Goal: Task Accomplishment & Management: Use online tool/utility

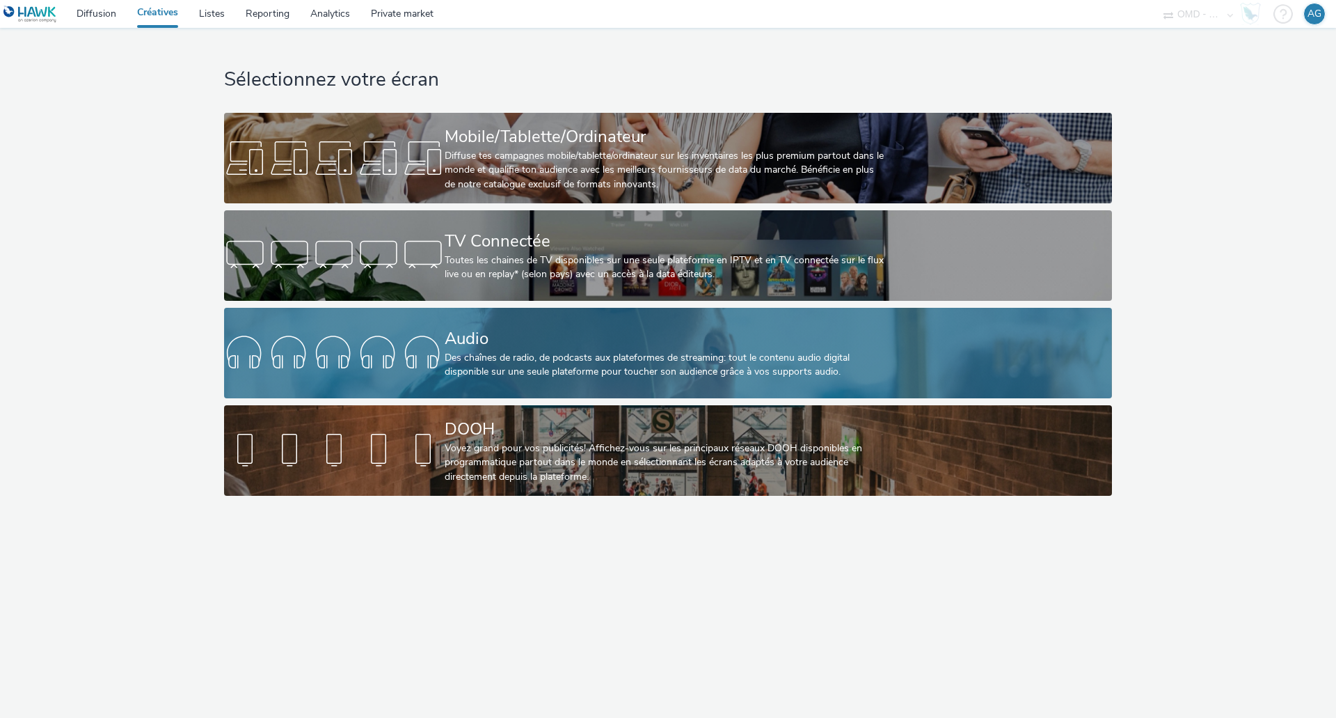
click at [728, 384] on div "Audio Des chaînes de radio, de podcasts aux plateformes de streaming: tout le c…" at bounding box center [665, 353] width 441 height 90
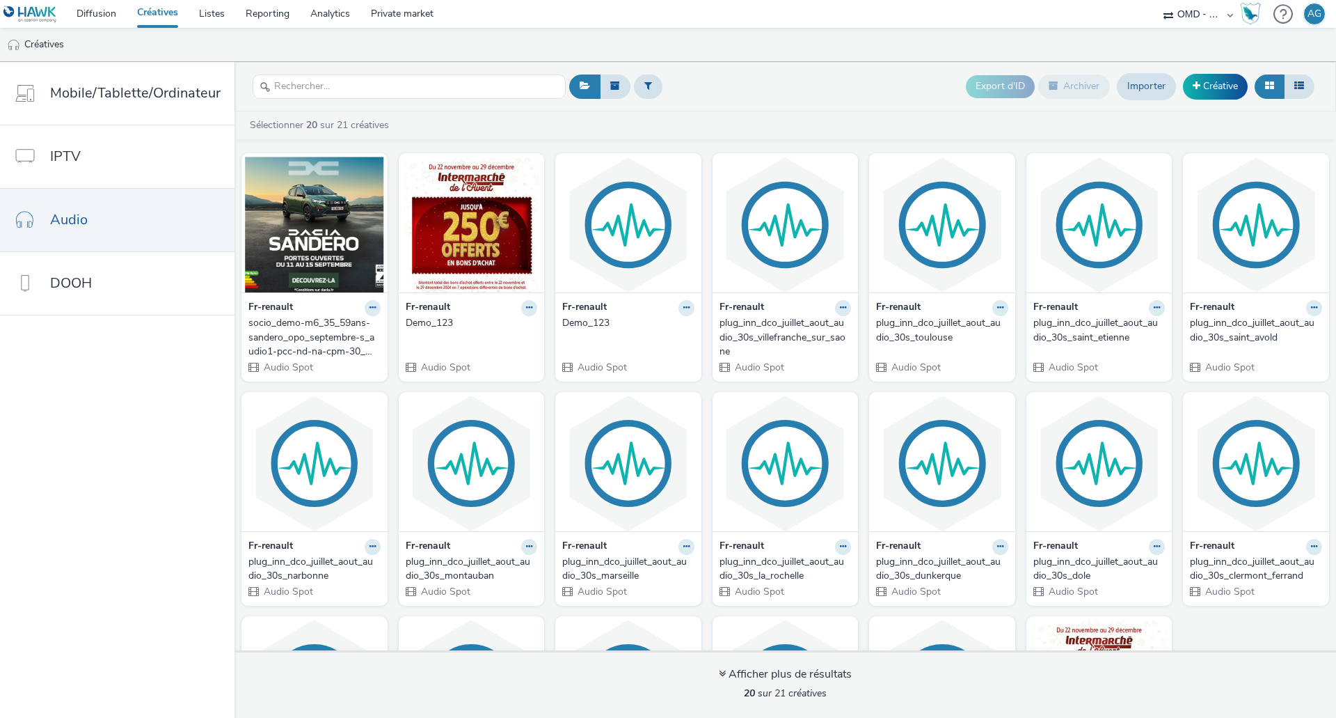
click at [315, 320] on div "socio_demo-m6_35_59ans-sandero_opo_septembre-s_audio1-pcc-nd-na-cpm-30_no_skip" at bounding box center [311, 337] width 127 height 42
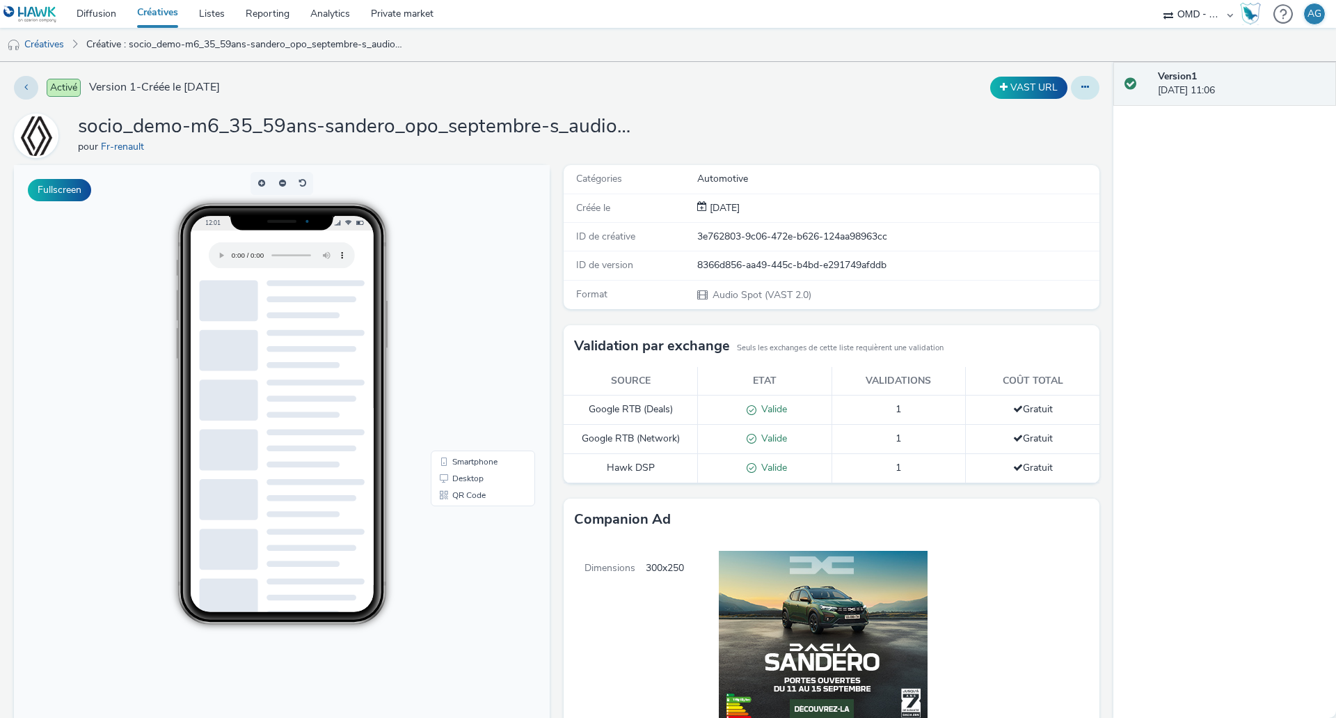
click at [1085, 89] on button at bounding box center [1085, 88] width 29 height 24
click at [1052, 119] on link "Modifier" at bounding box center [1047, 116] width 104 height 28
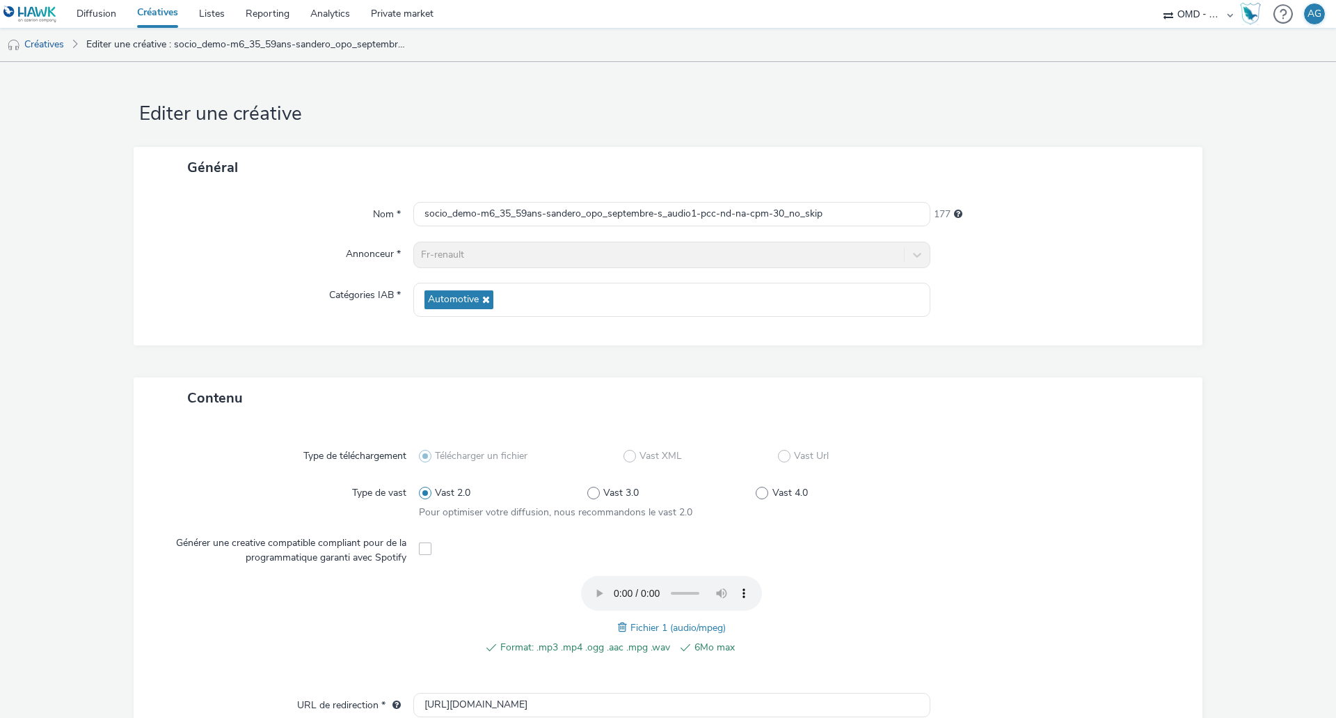
click at [541, 251] on div "Fr-renault" at bounding box center [671, 254] width 517 height 26
click at [914, 261] on div "Fr-renault" at bounding box center [671, 254] width 517 height 26
click at [914, 259] on div "Fr-renault" at bounding box center [671, 254] width 517 height 26
click at [914, 257] on div "Fr-renault" at bounding box center [671, 254] width 517 height 26
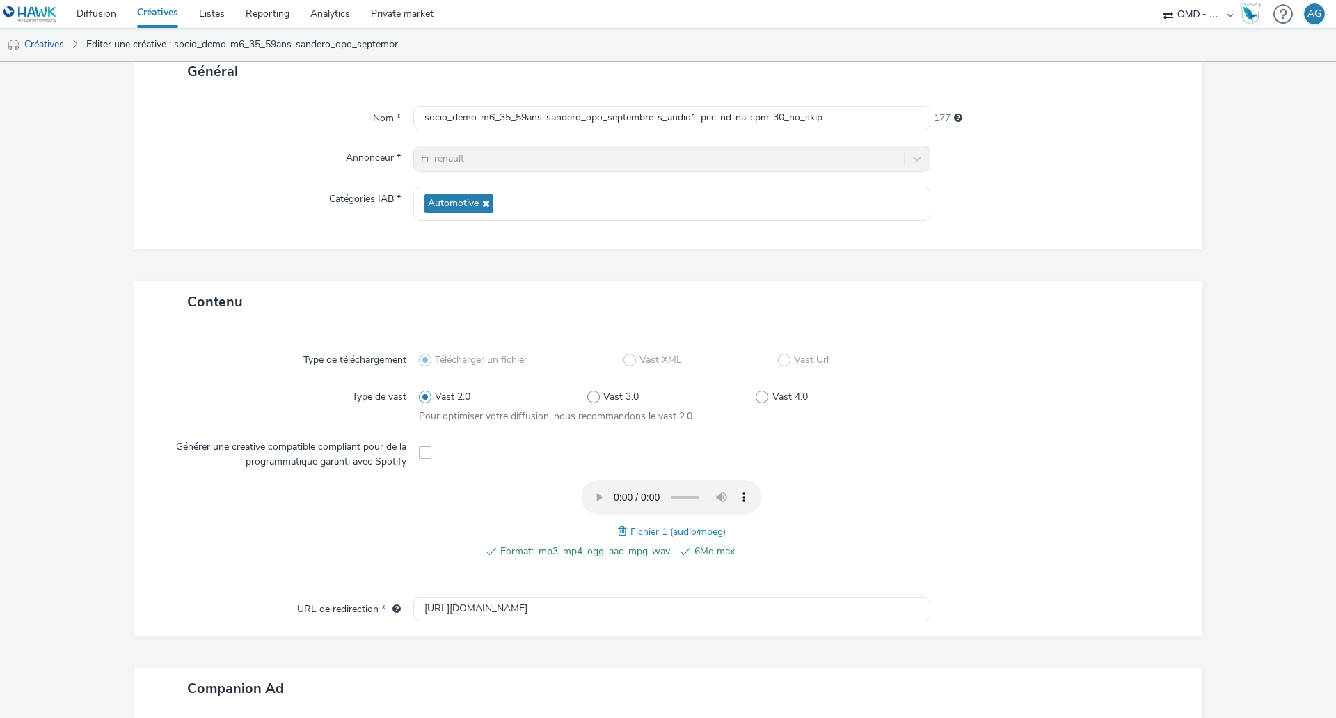
scroll to position [70, 0]
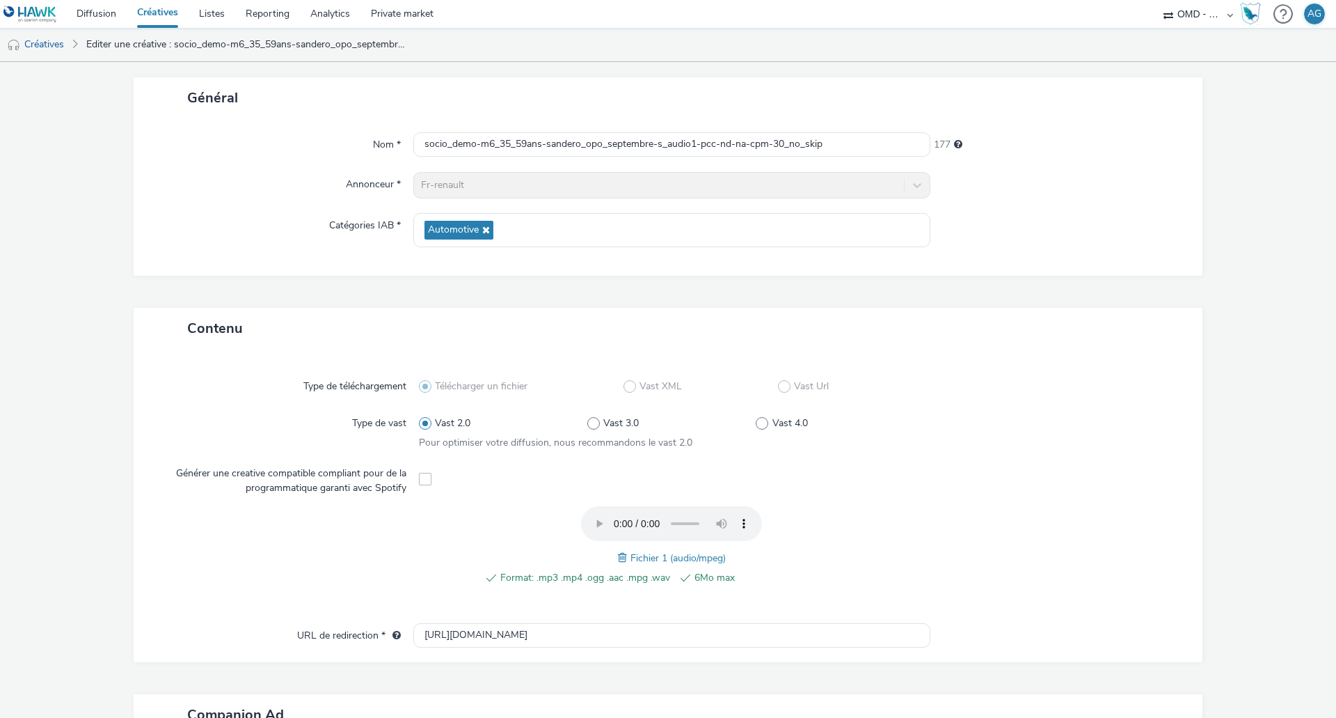
click at [908, 180] on div "Fr-renault" at bounding box center [671, 185] width 517 height 26
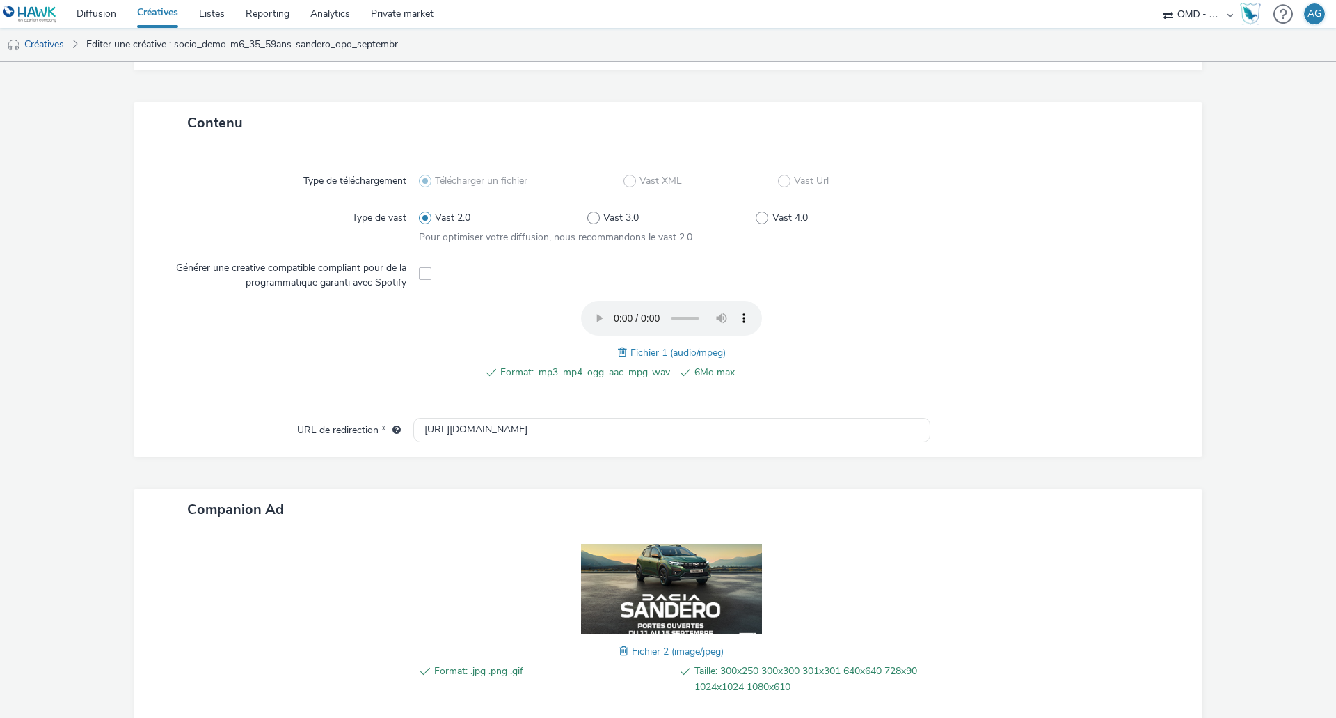
scroll to position [348, 0]
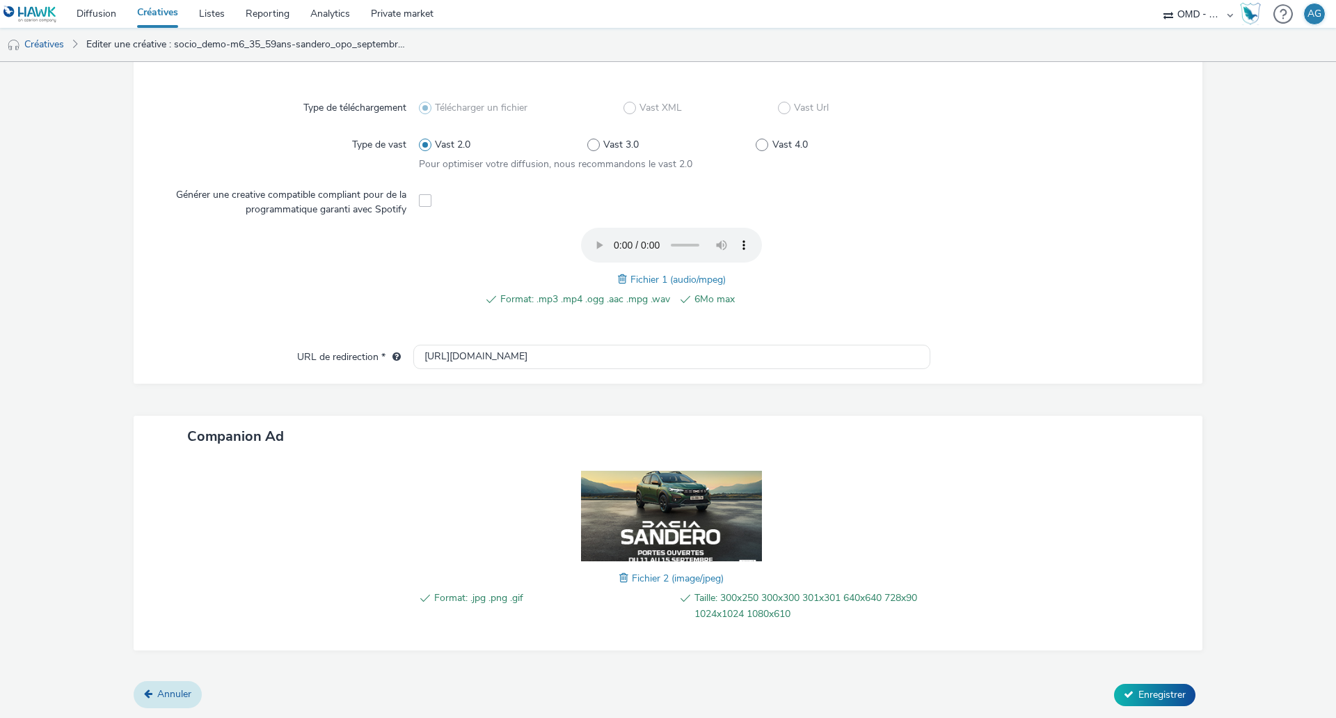
drag, startPoint x: 134, startPoint y: 683, endPoint x: 144, endPoint y: 689, distance: 11.2
click at [134, 689] on div "Annuler Enregistrer" at bounding box center [668, 694] width 1069 height 25
click at [153, 692] on link "Annuler" at bounding box center [168, 694] width 68 height 26
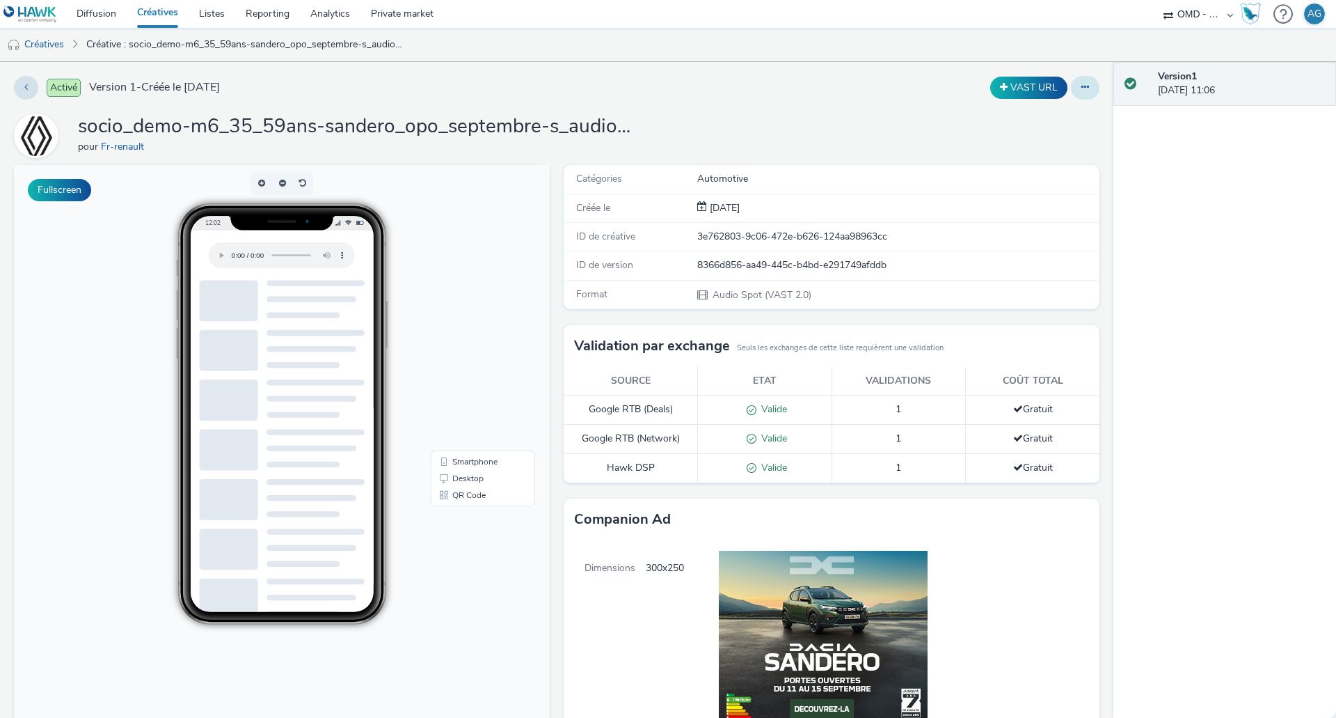
click at [1079, 90] on button at bounding box center [1085, 88] width 29 height 24
click at [713, 133] on div "socio_demo-m6_35_59ans-sandero_opo_septembre-s_audio1-pcc-nd-na-cpm-30_no_skip …" at bounding box center [557, 135] width 1086 height 45
click at [1128, 81] on span at bounding box center [1131, 84] width 12 height 14
click at [1079, 89] on button at bounding box center [1085, 88] width 29 height 24
click at [1045, 112] on link "Modifier" at bounding box center [1047, 116] width 104 height 28
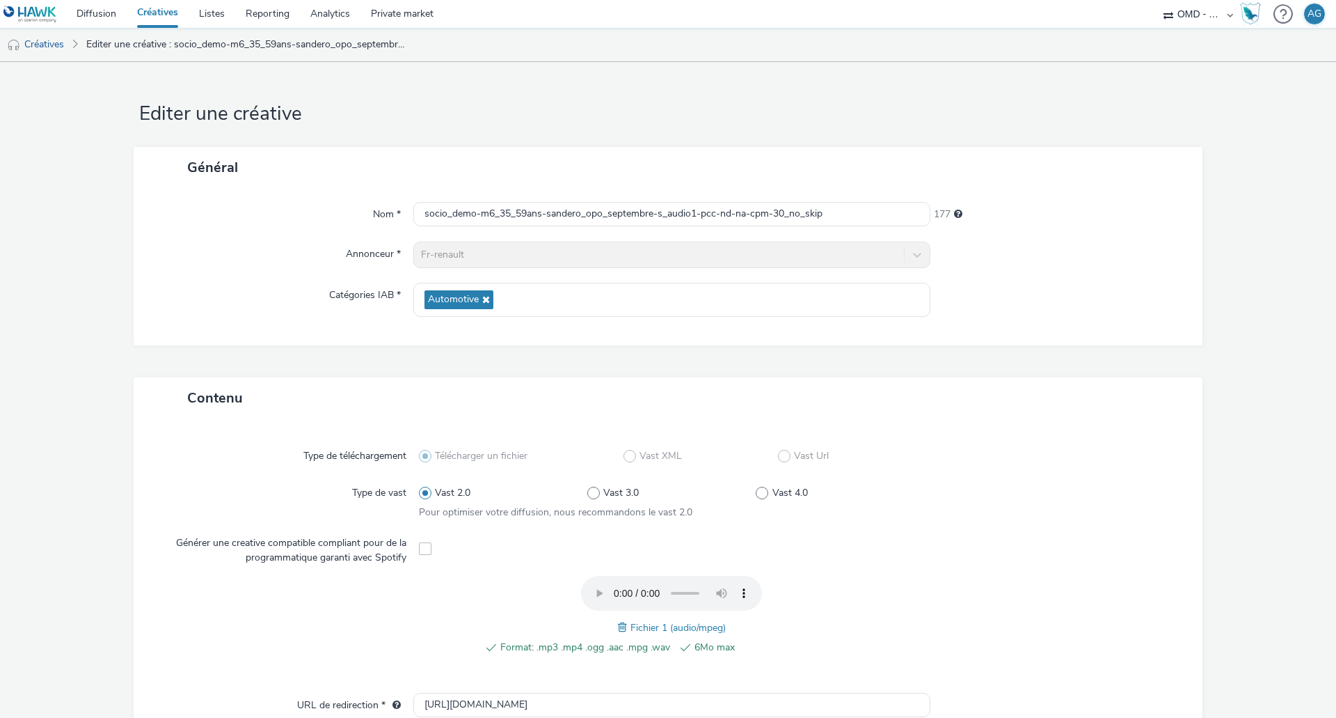
drag, startPoint x: 509, startPoint y: 271, endPoint x: 509, endPoint y: 251, distance: 20.9
click at [507, 271] on div "Nom * socio_demo-m6_35_59ans-sandero_opo_septembre-s_audio1-pcc-nd-na-cpm-30_no…" at bounding box center [668, 266] width 1069 height 157
click at [509, 251] on div "Fr-renault" at bounding box center [671, 254] width 517 height 26
drag, startPoint x: 509, startPoint y: 251, endPoint x: 474, endPoint y: 246, distance: 35.7
click at [484, 248] on div "Fr-renault" at bounding box center [671, 254] width 517 height 26
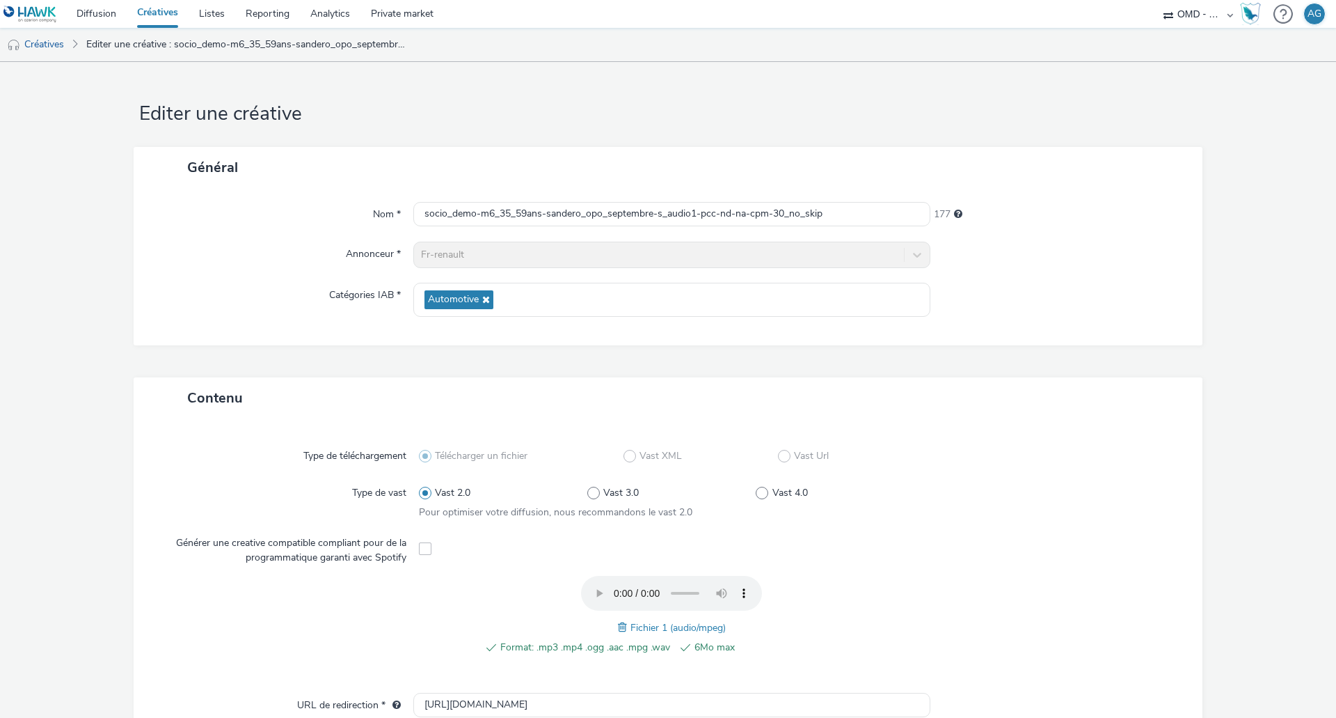
click at [409, 255] on div "Annonceur *" at bounding box center [281, 254] width 266 height 26
click at [486, 257] on div "Fr-renault" at bounding box center [671, 254] width 517 height 26
drag, startPoint x: 710, startPoint y: 278, endPoint x: 882, endPoint y: 277, distance: 172.6
click at [774, 278] on div "Nom * socio_demo-m6_35_59ans-sandero_opo_septembre-s_audio1-pcc-nd-na-cpm-30_no…" at bounding box center [668, 266] width 1069 height 157
click at [916, 251] on div "Fr-renault" at bounding box center [671, 254] width 517 height 26
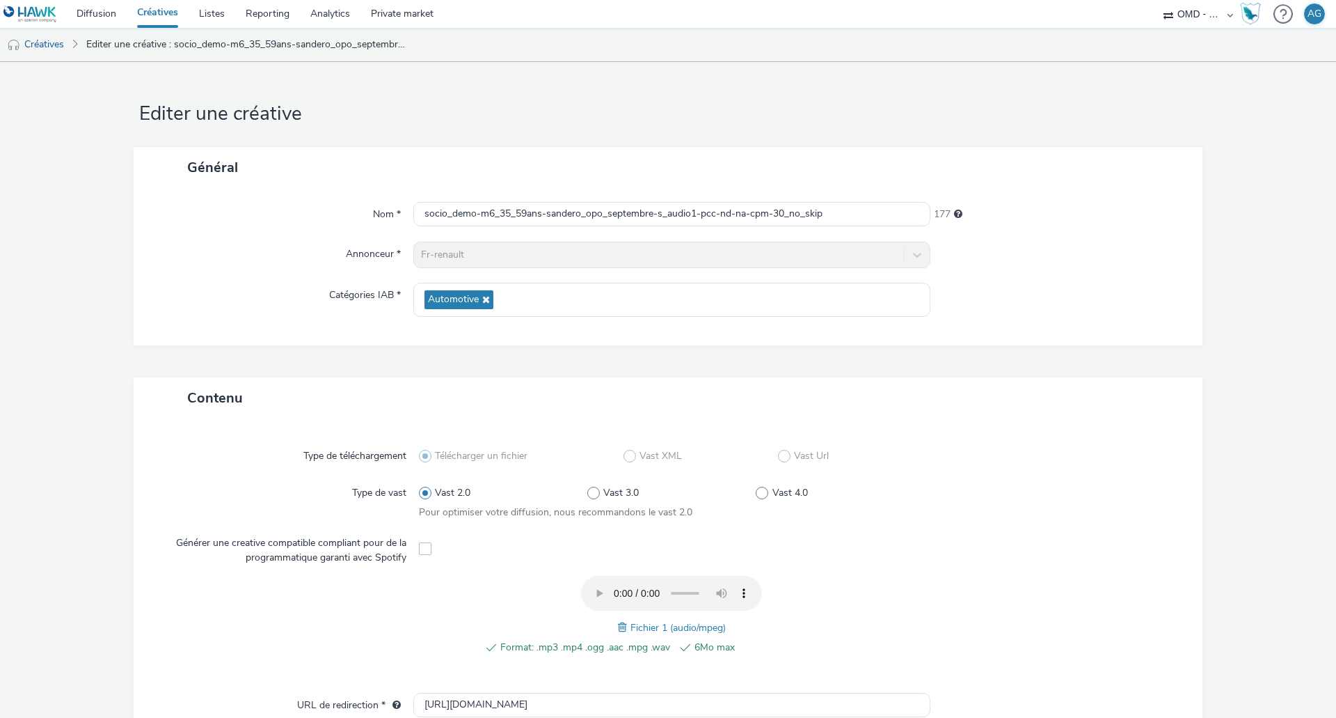
click at [916, 251] on div "Fr-renault" at bounding box center [671, 254] width 517 height 26
click at [954, 213] on span "255 caractères maximum" at bounding box center [958, 214] width 8 height 10
drag, startPoint x: 878, startPoint y: 357, endPoint x: 845, endPoint y: 388, distance: 45.3
click at [869, 370] on div "Général Nom * socio_demo-m6_35_59ans-sandero_opo_septembre-s_audio1-pcc-nd-na-c…" at bounding box center [668, 262] width 1069 height 230
click at [124, 47] on link "Editer une créative : socio_demo-m6_35_59ans-sandero_opo_septembre-s_audio1-pcc…" at bounding box center [246, 44] width 334 height 33
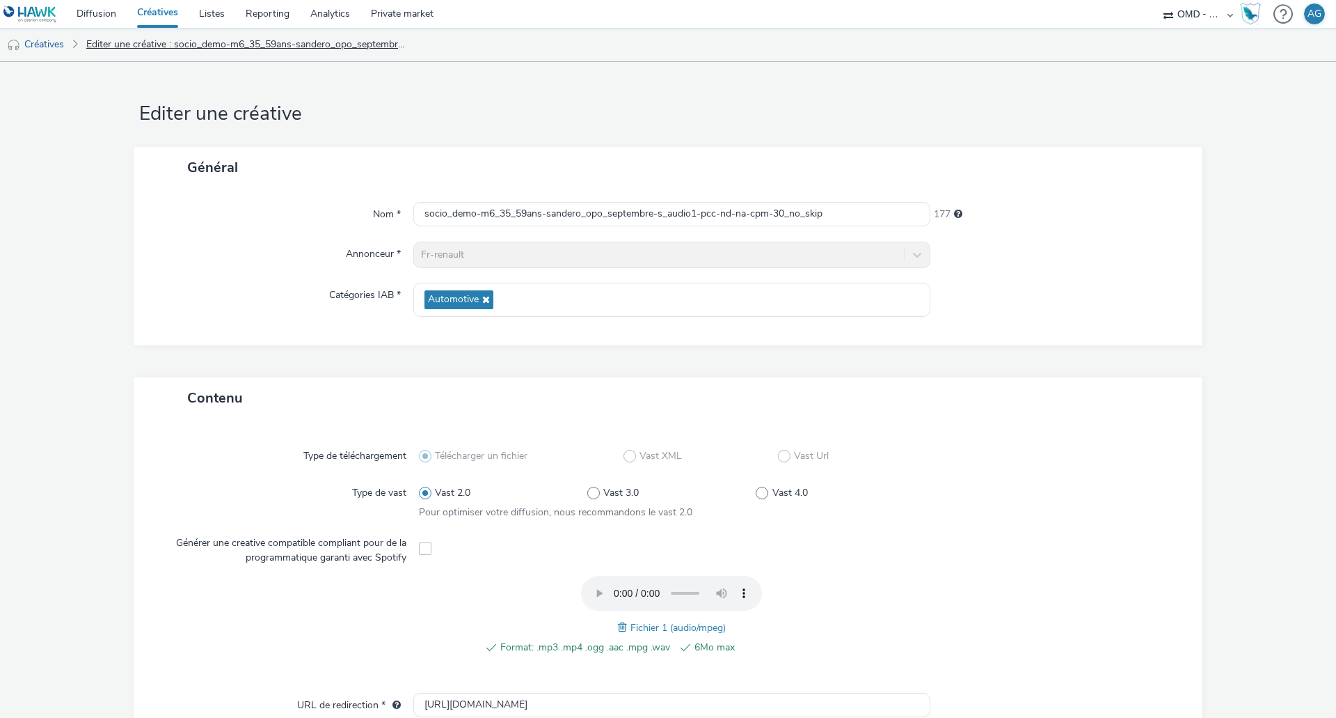
click at [355, 42] on link "Editer une créative : socio_demo-m6_35_59ans-sandero_opo_septembre-s_audio1-pcc…" at bounding box center [246, 44] width 334 height 33
click at [486, 299] on icon at bounding box center [484, 299] width 11 height 10
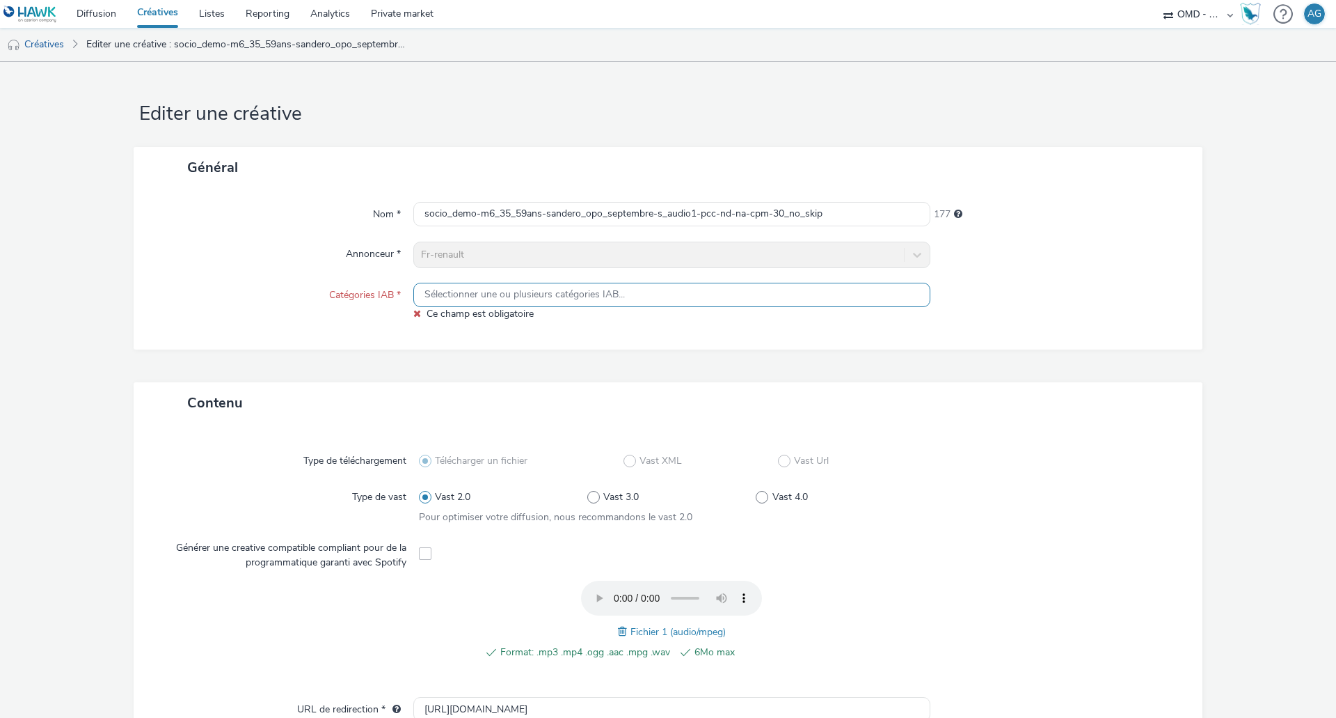
click at [531, 343] on div "Nom * socio_demo-m6_35_59ans-sandero_opo_septembre-s_audio1-pcc-nd-na-cpm-30_no…" at bounding box center [668, 268] width 1069 height 161
click at [36, 47] on link "Créatives" at bounding box center [35, 44] width 71 height 33
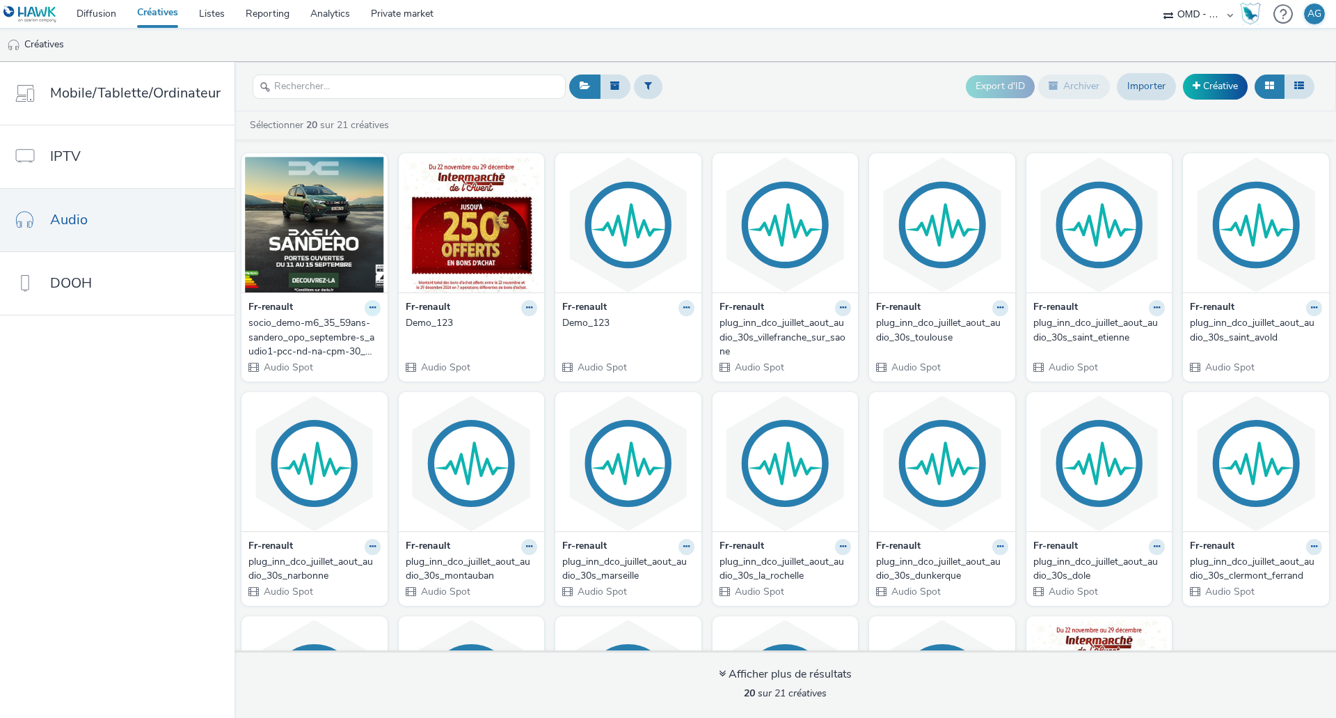
click at [370, 304] on button at bounding box center [373, 308] width 16 height 16
click at [332, 411] on link "Archiver" at bounding box center [328, 416] width 104 height 28
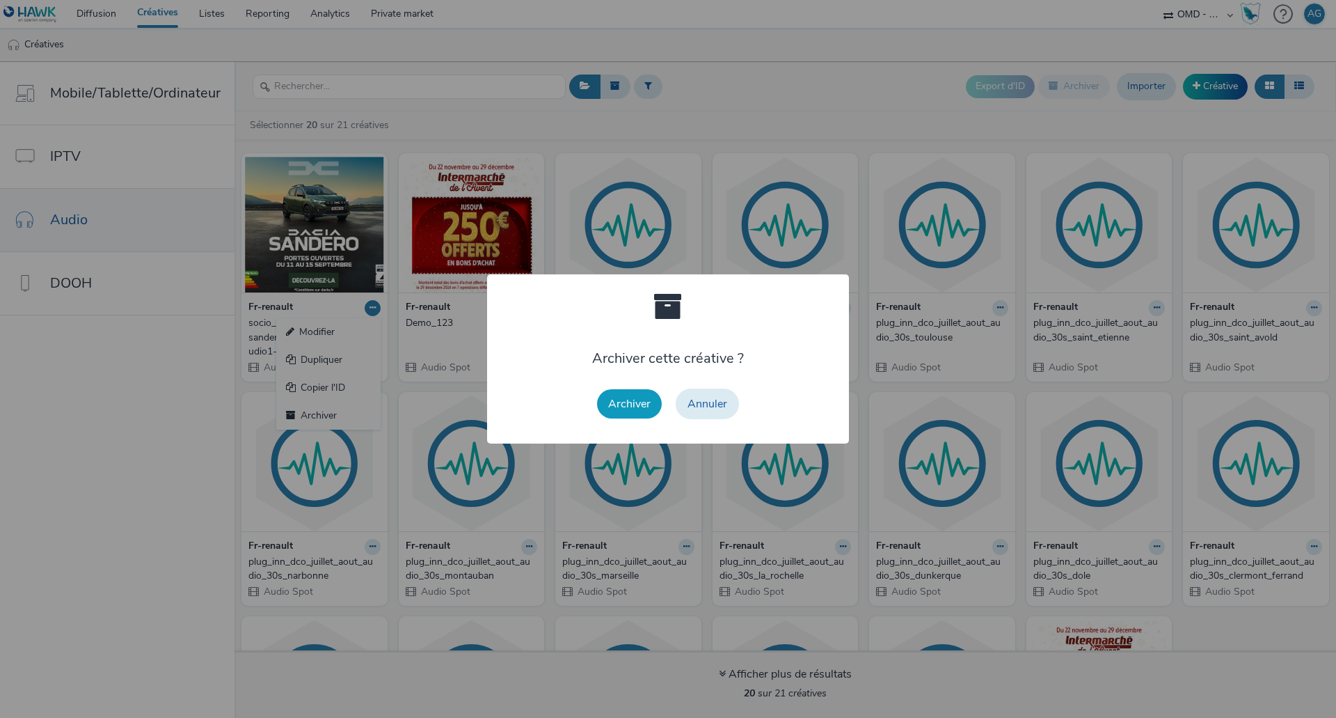
click at [656, 406] on button "Archiver" at bounding box center [629, 403] width 65 height 29
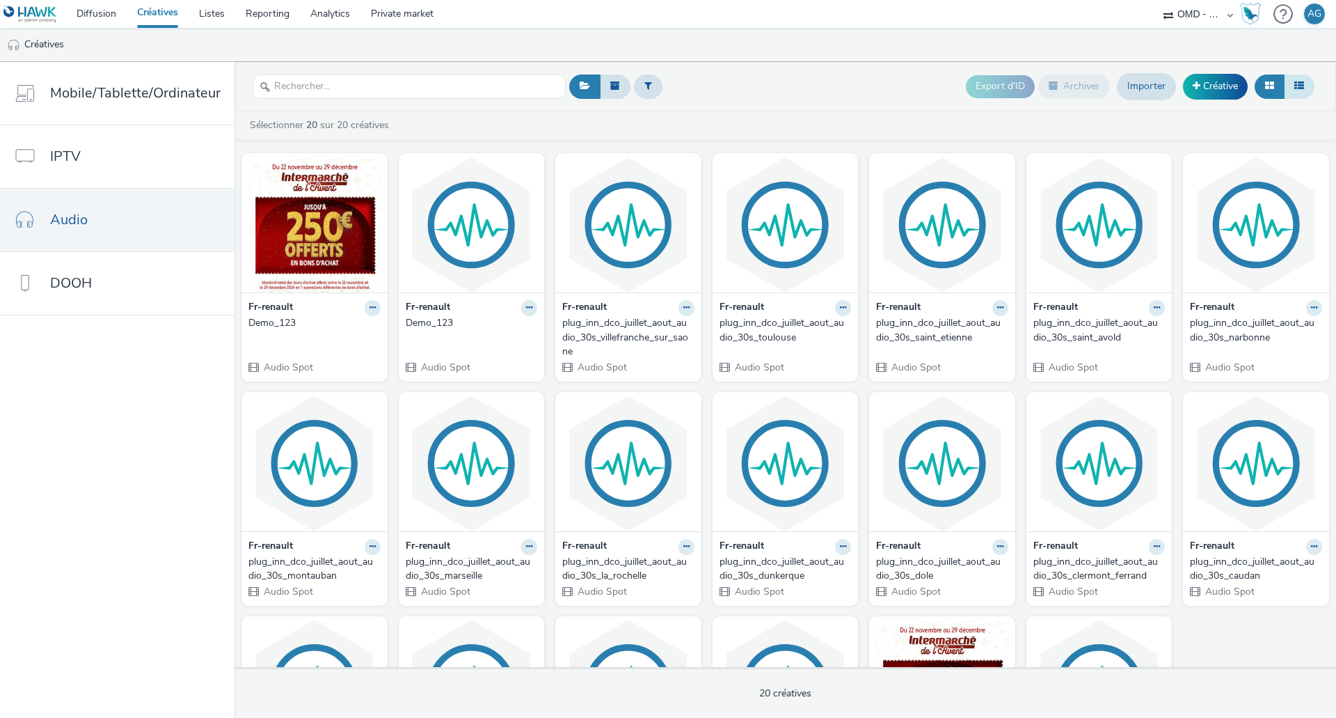
click at [1304, 88] on icon at bounding box center [1299, 86] width 10 height 10
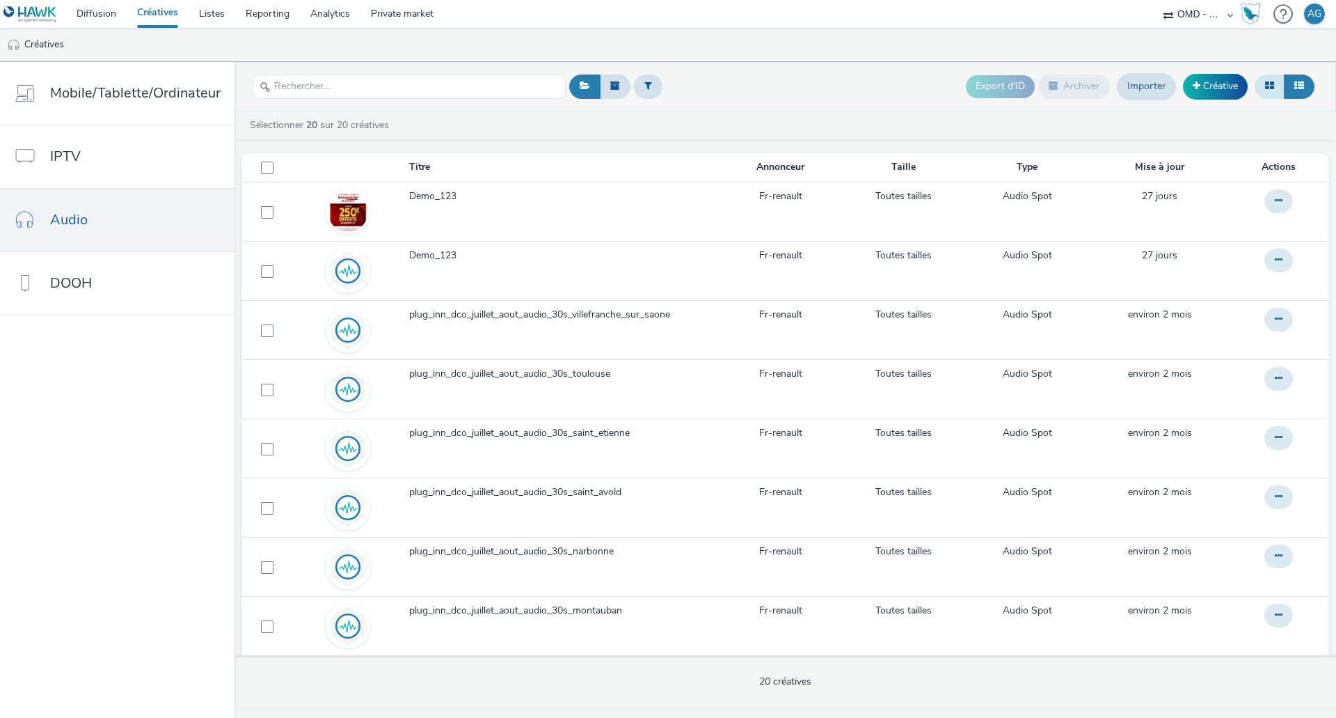
click at [1276, 88] on button at bounding box center [1270, 86] width 30 height 24
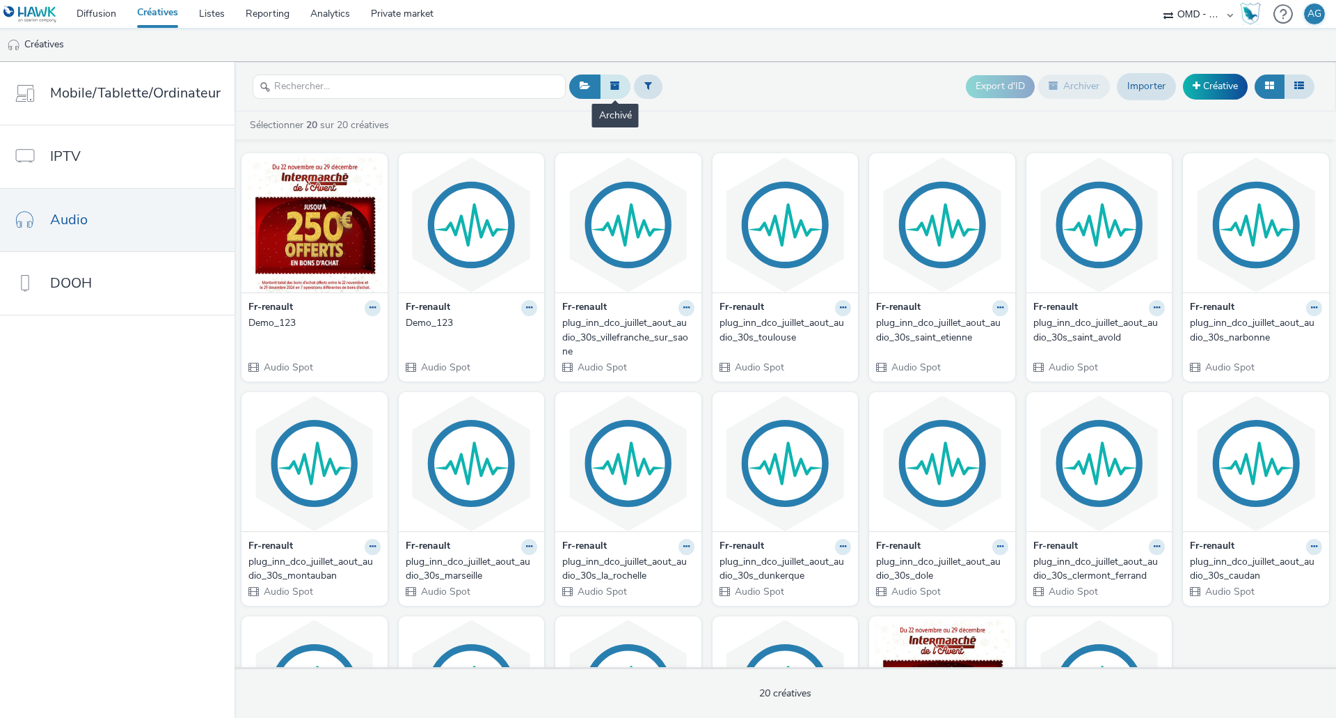
click at [624, 90] on button at bounding box center [615, 86] width 31 height 24
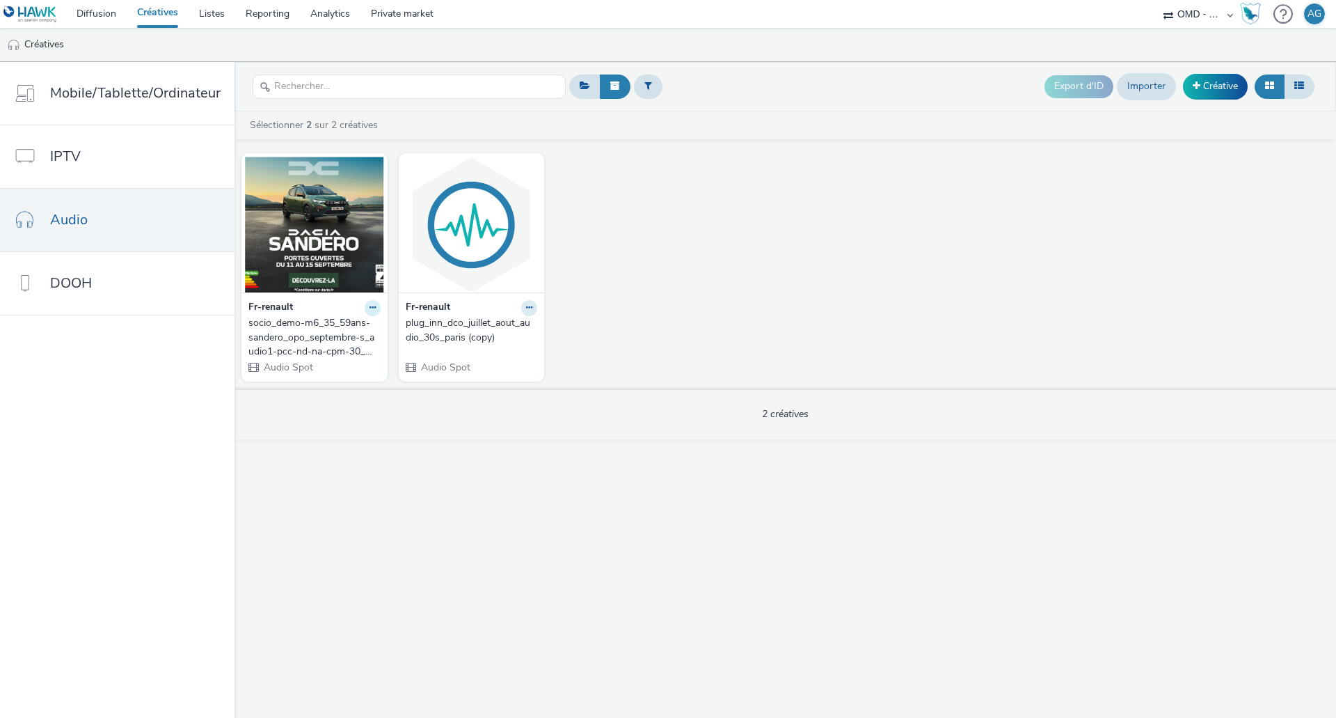
click at [370, 306] on icon at bounding box center [373, 307] width 6 height 8
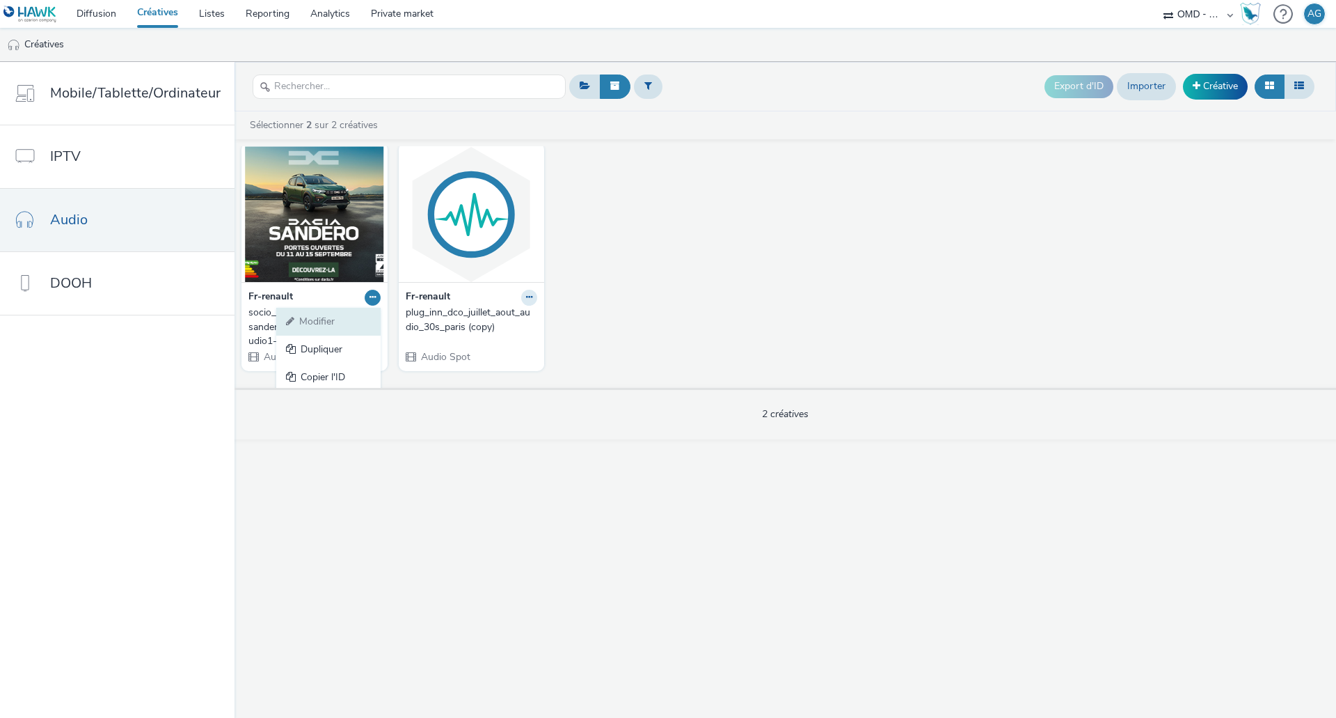
scroll to position [42, 0]
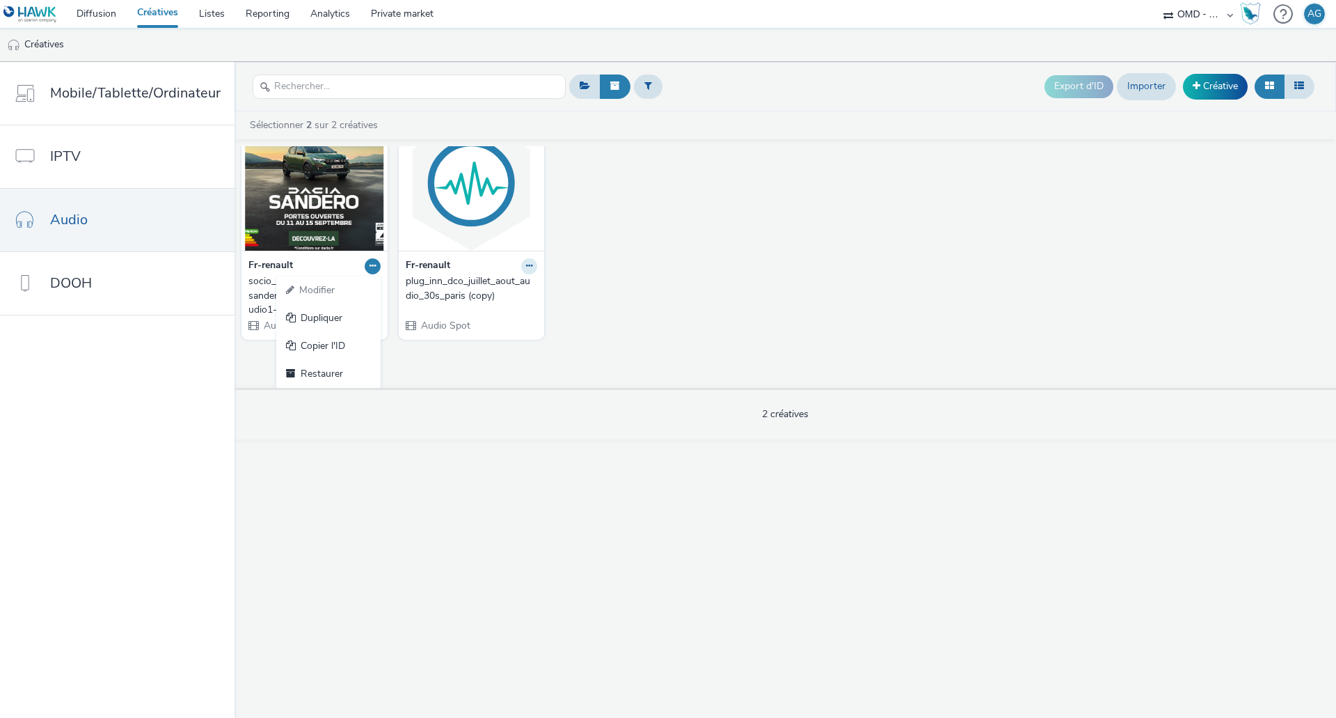
click at [312, 256] on div "Fr-renault Modifier Dupliquer Copier l'ID Restaurer socio_demo-m6_35_59ans-sand…" at bounding box center [314, 225] width 146 height 228
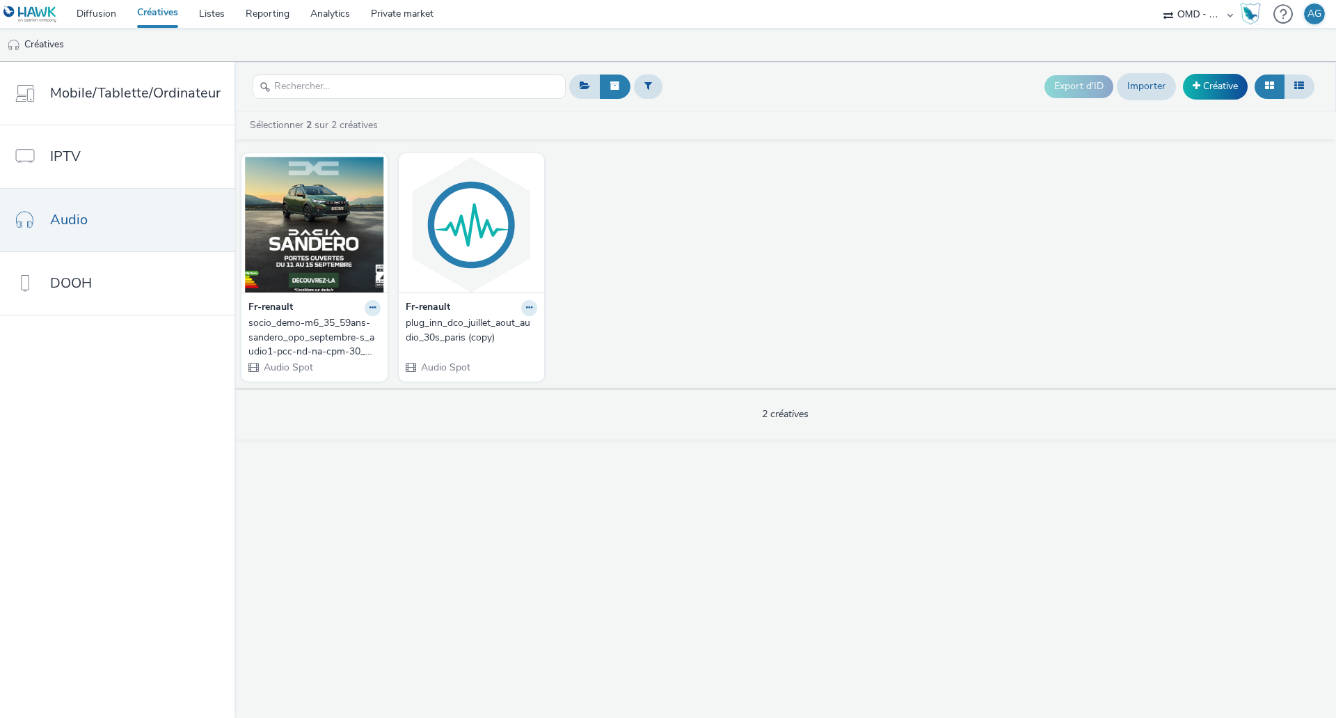
click at [296, 309] on div "Fr-renault" at bounding box center [314, 308] width 132 height 16
click at [285, 280] on img at bounding box center [314, 225] width 139 height 136
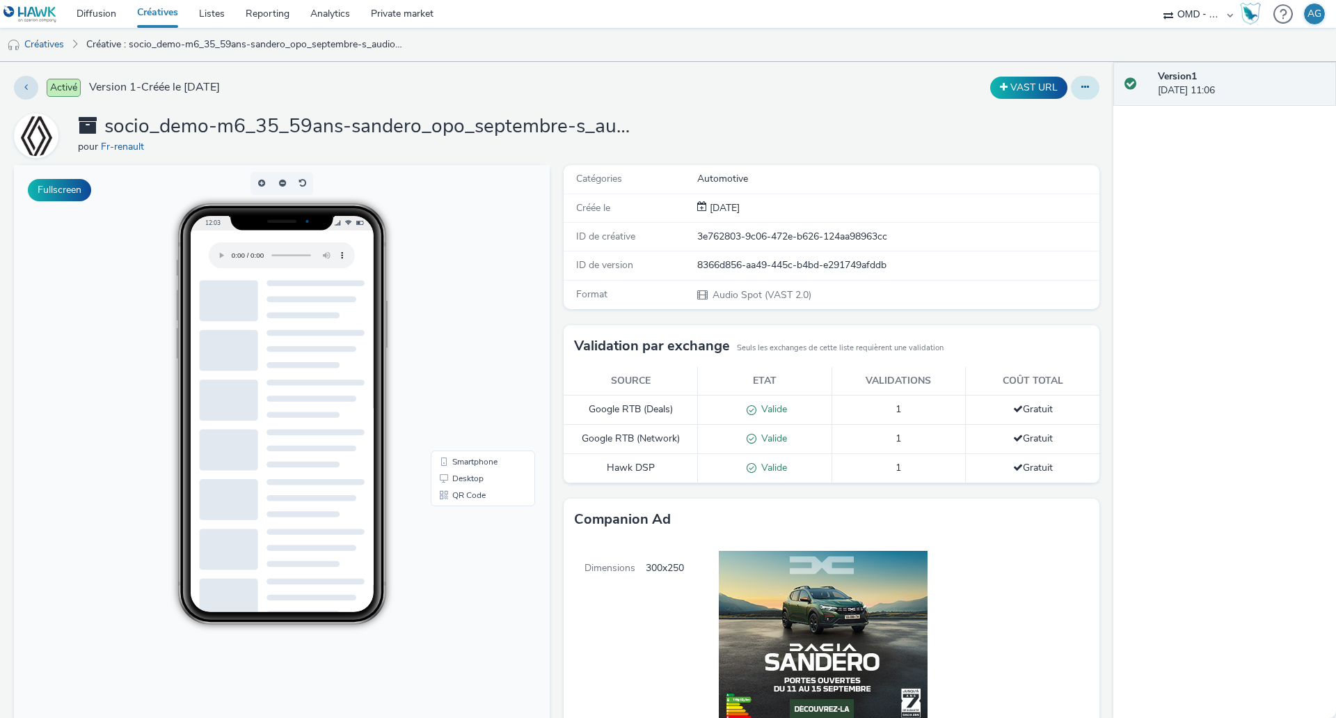
click at [1071, 88] on button at bounding box center [1085, 88] width 29 height 24
click at [1039, 111] on ul "Modifier Dupliquer Copier l'ID Restaurer" at bounding box center [1047, 157] width 104 height 111
click at [166, 41] on link "Créative : socio_demo-m6_35_59ans-sandero_opo_septembre-s_audio1-pcc-nd-na-cpm-…" at bounding box center [246, 44] width 334 height 33
click at [51, 42] on link "Créatives" at bounding box center [35, 44] width 71 height 33
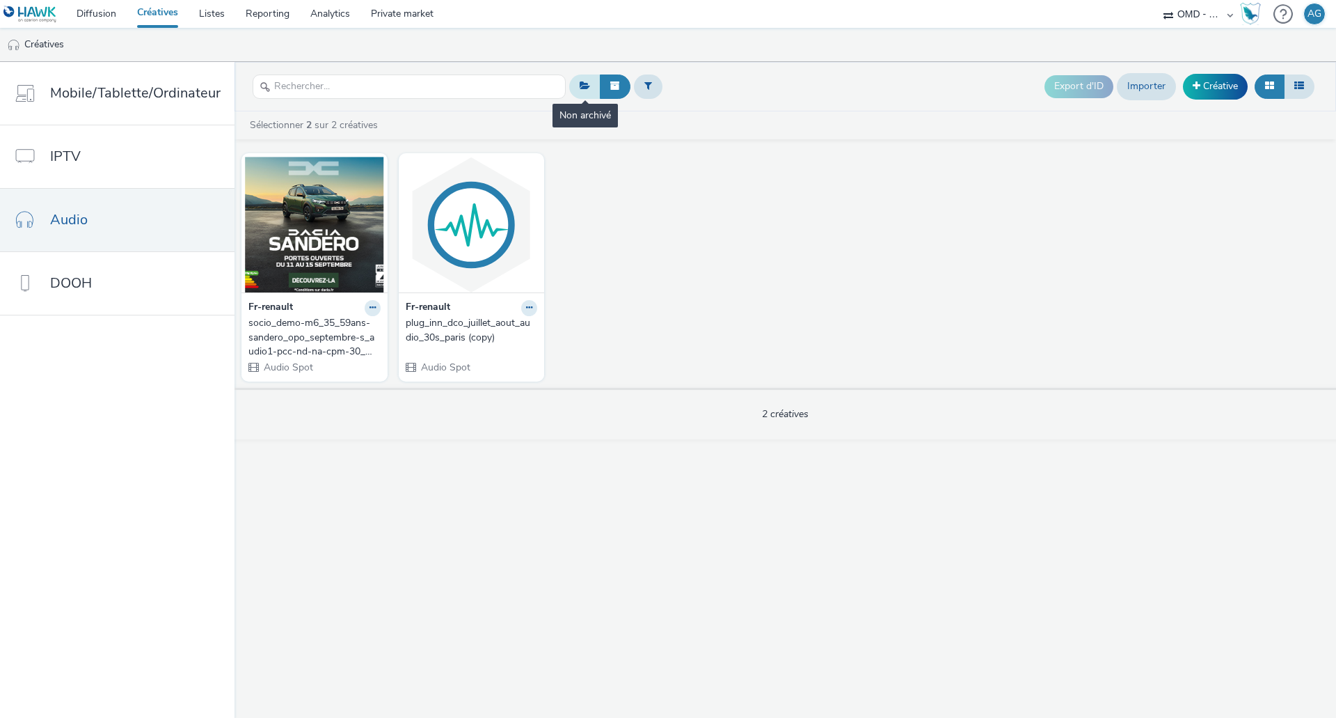
click at [573, 86] on button at bounding box center [584, 86] width 31 height 24
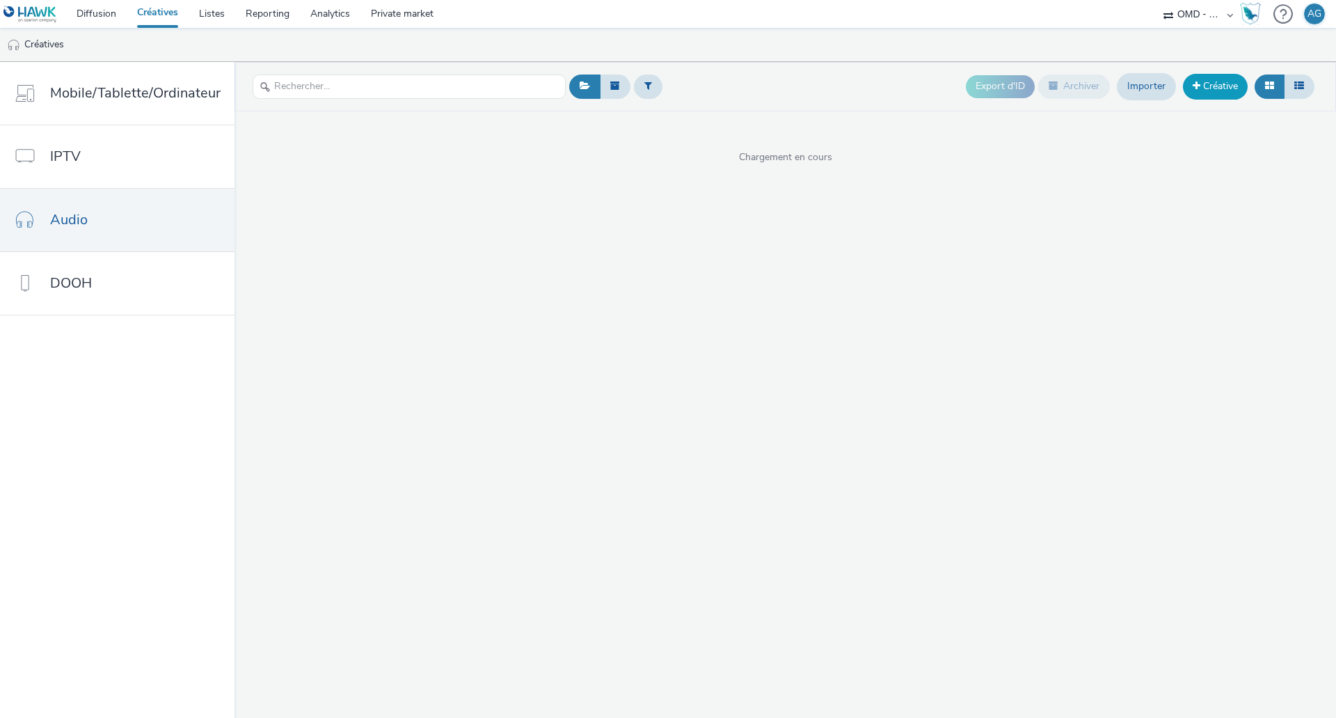
click at [1219, 85] on link "Créative" at bounding box center [1215, 86] width 65 height 25
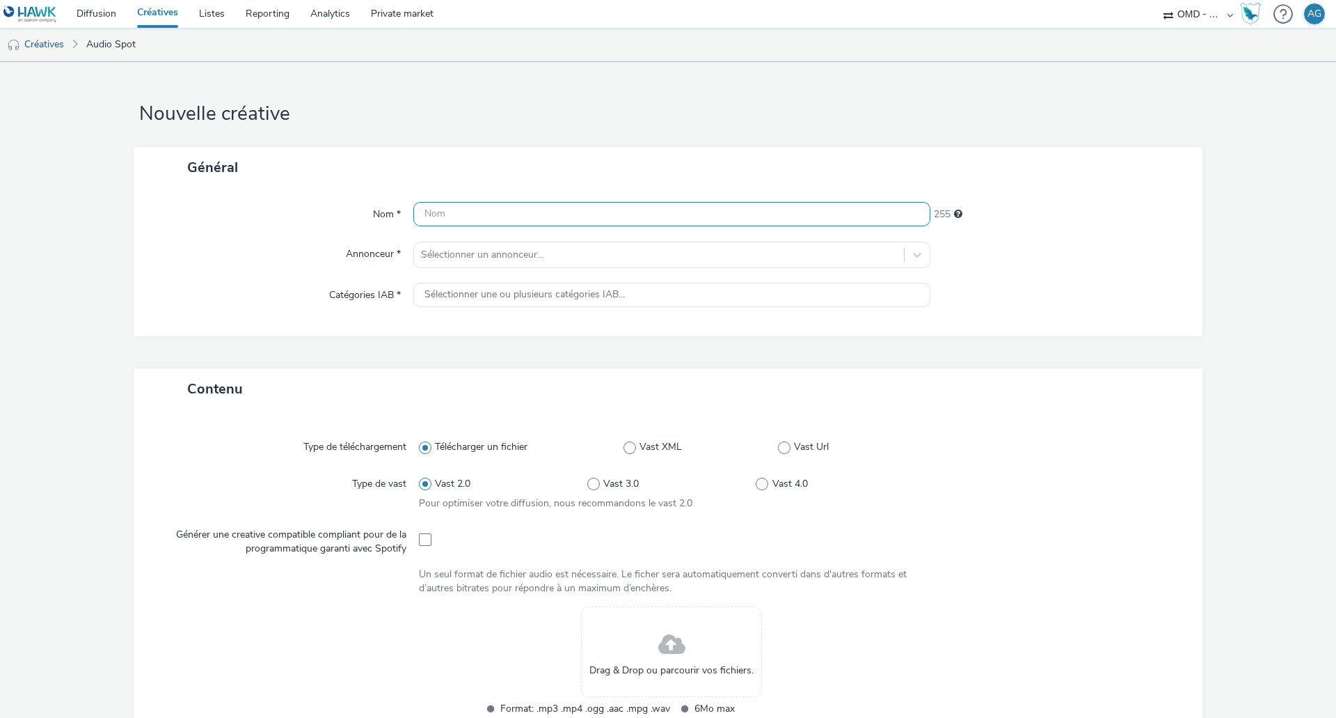
click at [477, 213] on input "text" at bounding box center [671, 214] width 517 height 24
click at [491, 248] on div "Nom * 255 Annonceur * Sélectionner un annonceur... Catégories IAB * Sélectionne…" at bounding box center [668, 262] width 1069 height 148
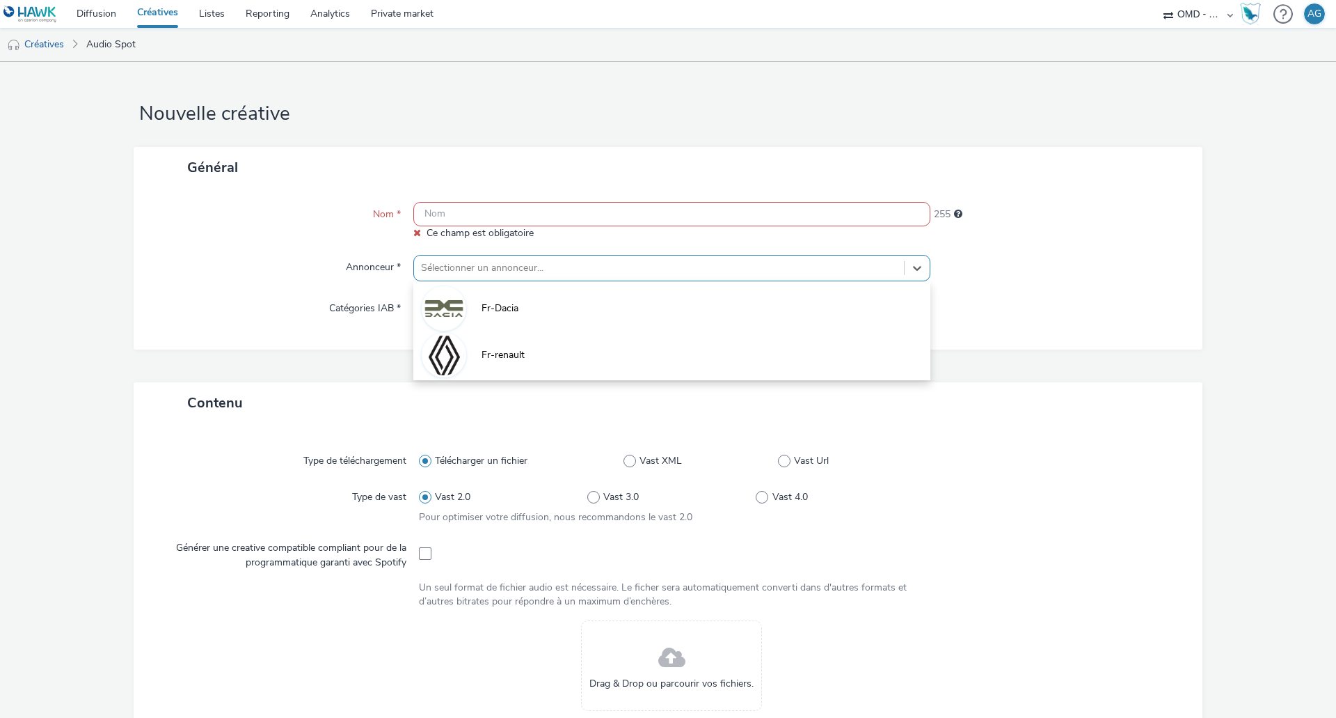
click at [528, 324] on li "Fr-Dacia" at bounding box center [671, 307] width 517 height 47
type input "[URL][DOMAIN_NAME]"
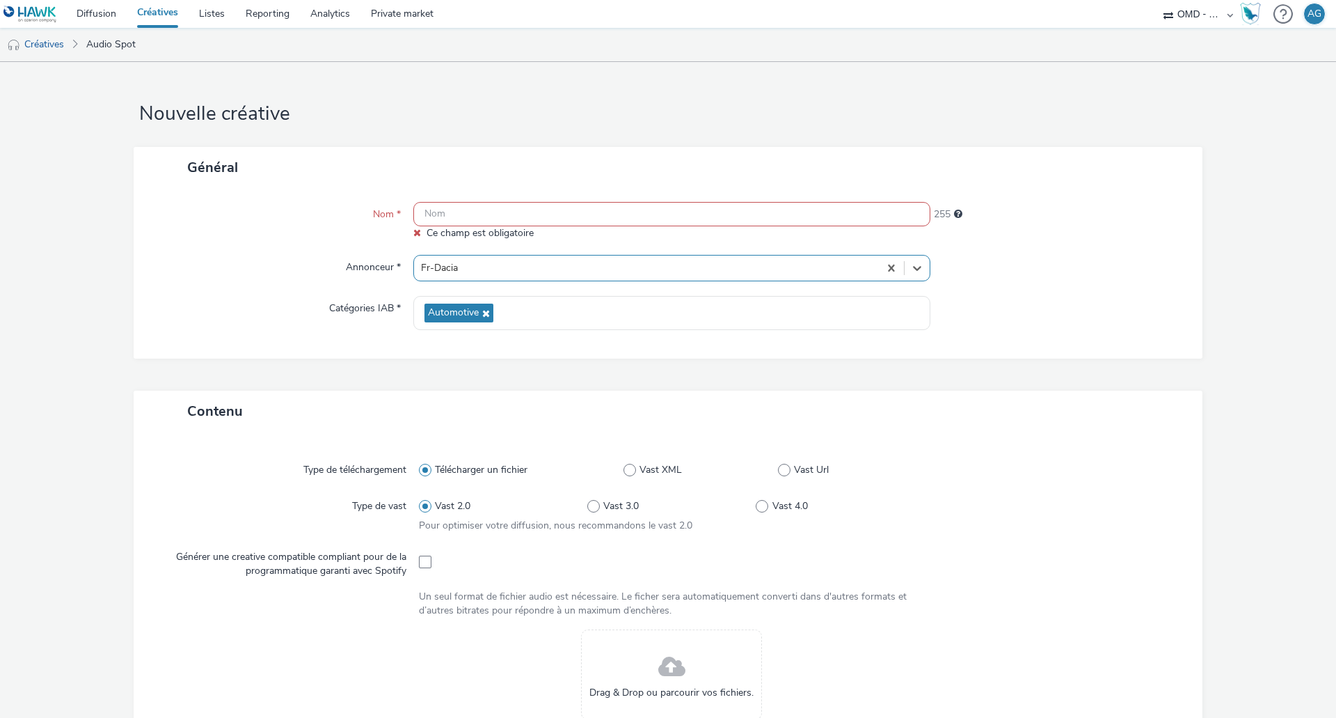
click at [518, 217] on input "text" at bounding box center [671, 214] width 517 height 24
click at [592, 212] on input "text" at bounding box center [671, 214] width 517 height 24
paste input "socio_demo-deezer_35_59ans-sandero_opo_septembre-s_audio-pcc-nd-na-cpm-30_no_sk…"
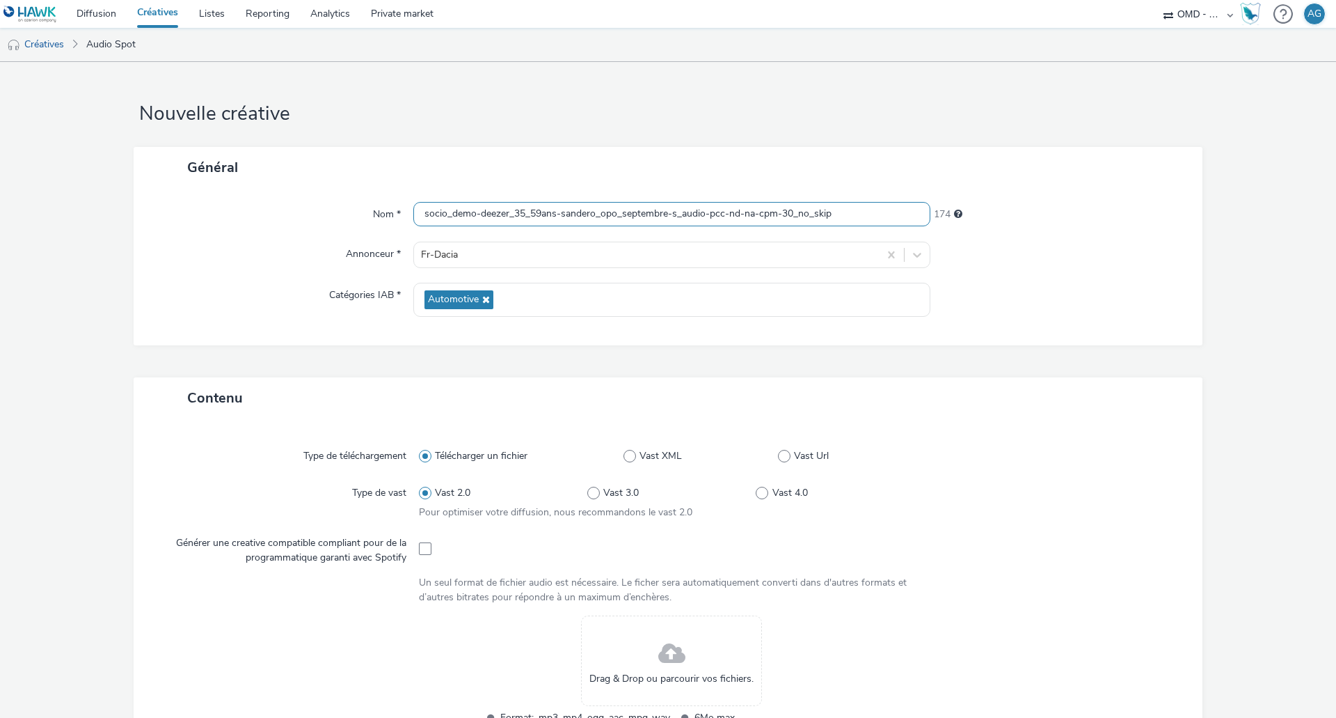
type input "socio_demo-deezer_35_59ans-sandero_opo_septembre-s_audio-pcc-nd-na-cpm-30_no_sk…"
click at [1042, 230] on div "Nom * socio_demo-deezer_35_59ans-sandero_opo_septembre-s_audio-pcc-nd-na-cpm-30…" at bounding box center [668, 266] width 1069 height 157
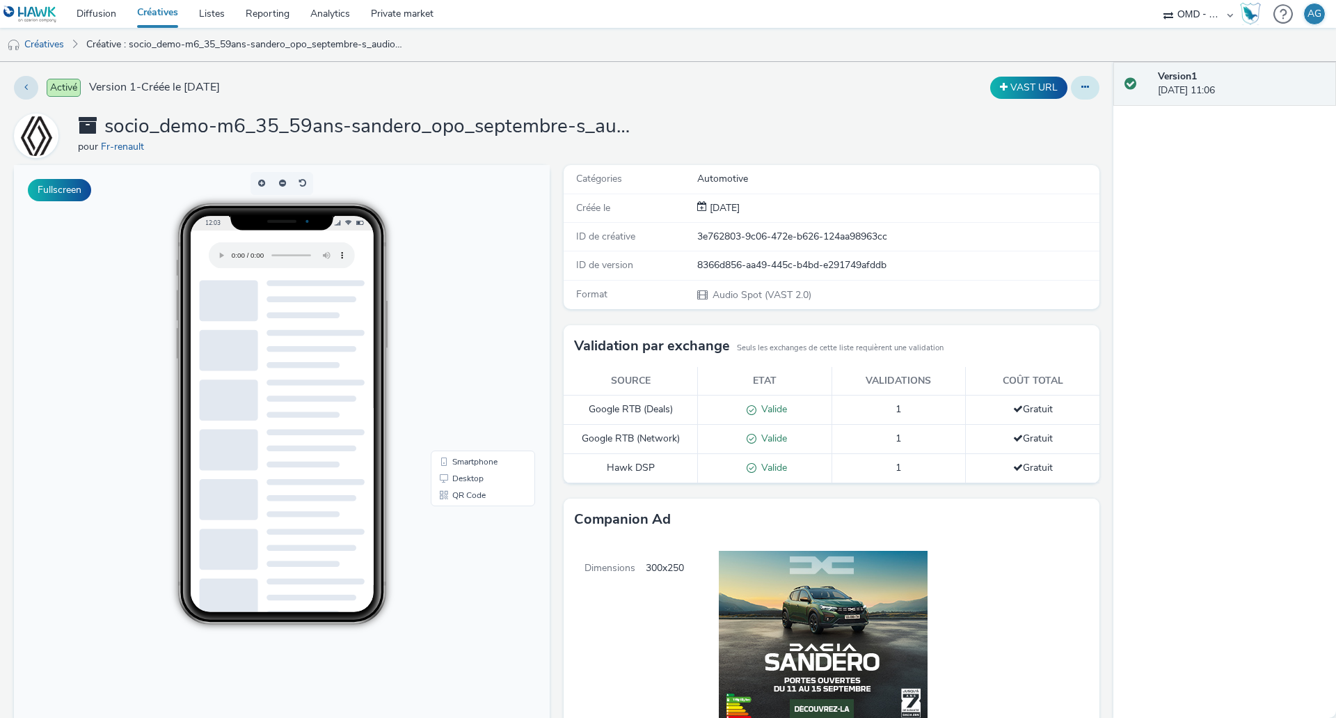
click at [1072, 88] on button at bounding box center [1085, 88] width 29 height 24
click at [1056, 117] on ul "Modifier Dupliquer Copier l'ID Restaurer" at bounding box center [1047, 157] width 104 height 111
